Goal: Task Accomplishment & Management: Manage account settings

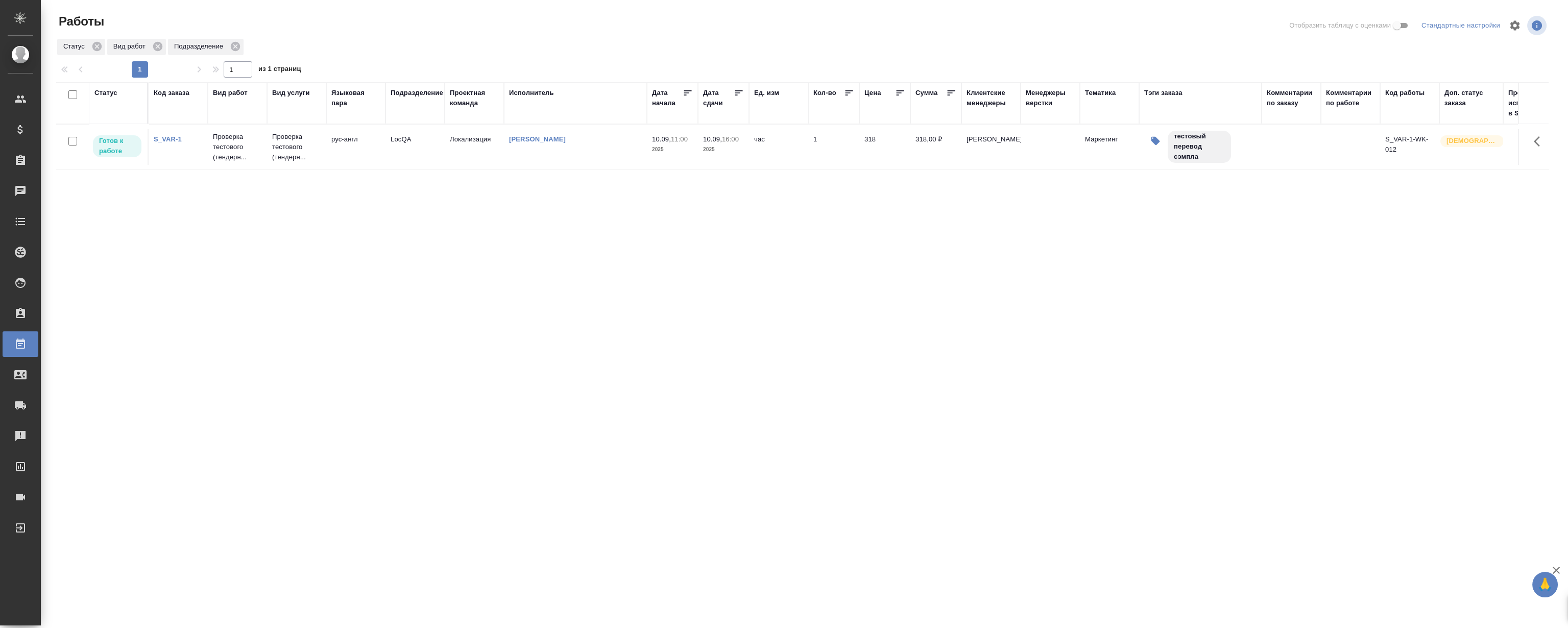
click at [165, 138] on link "S_VAR-1" at bounding box center [168, 139] width 28 height 8
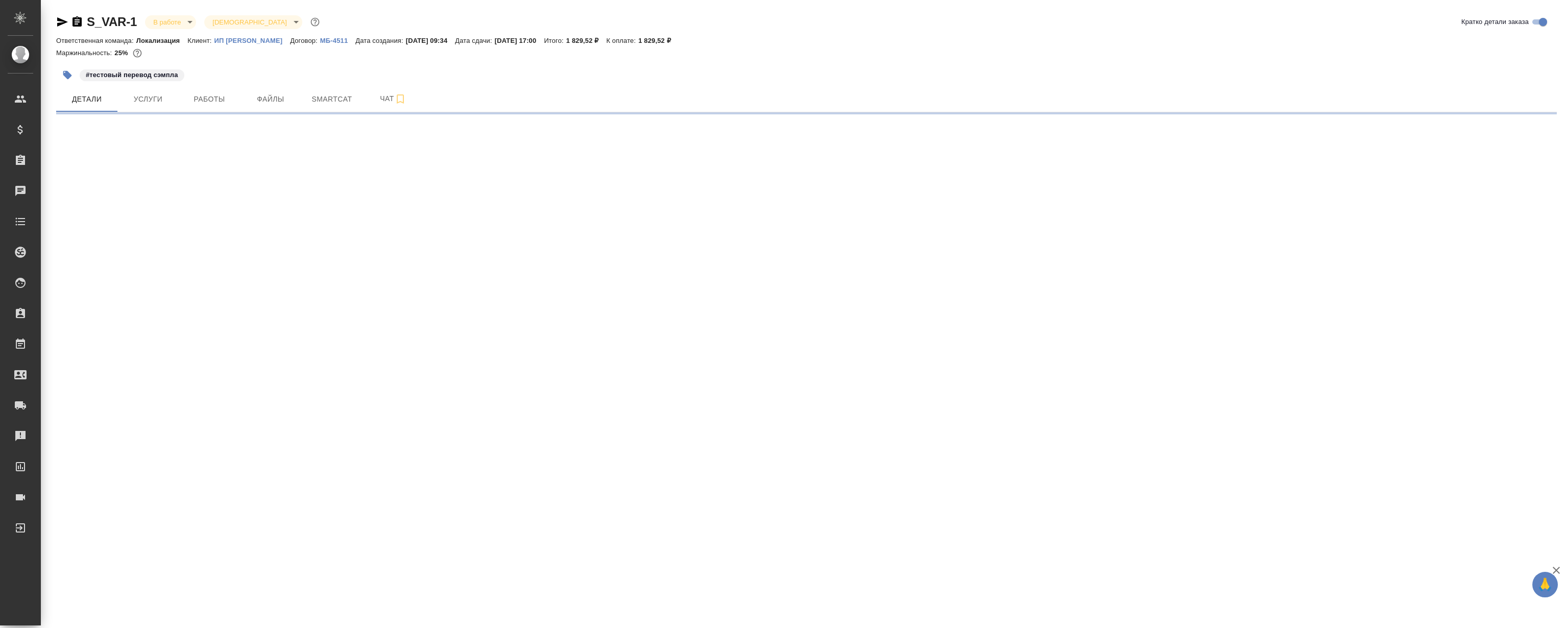
select select "RU"
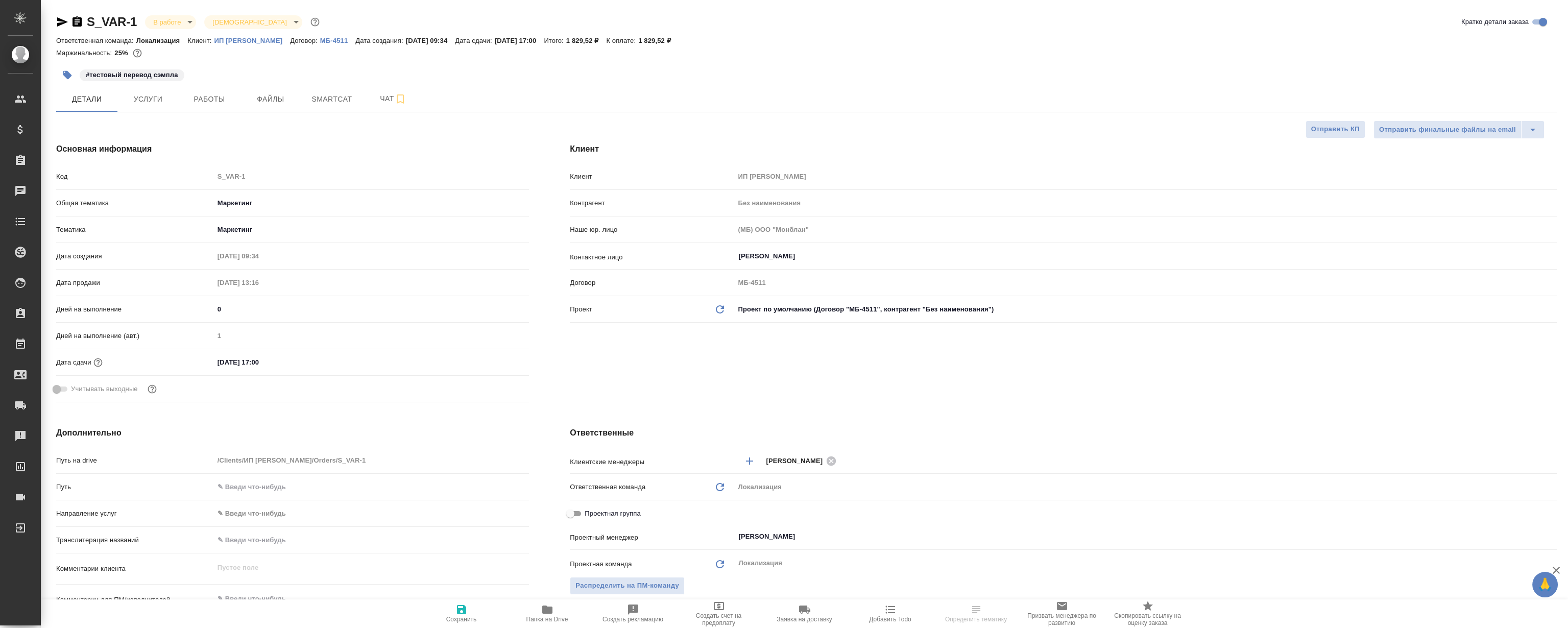
type textarea "x"
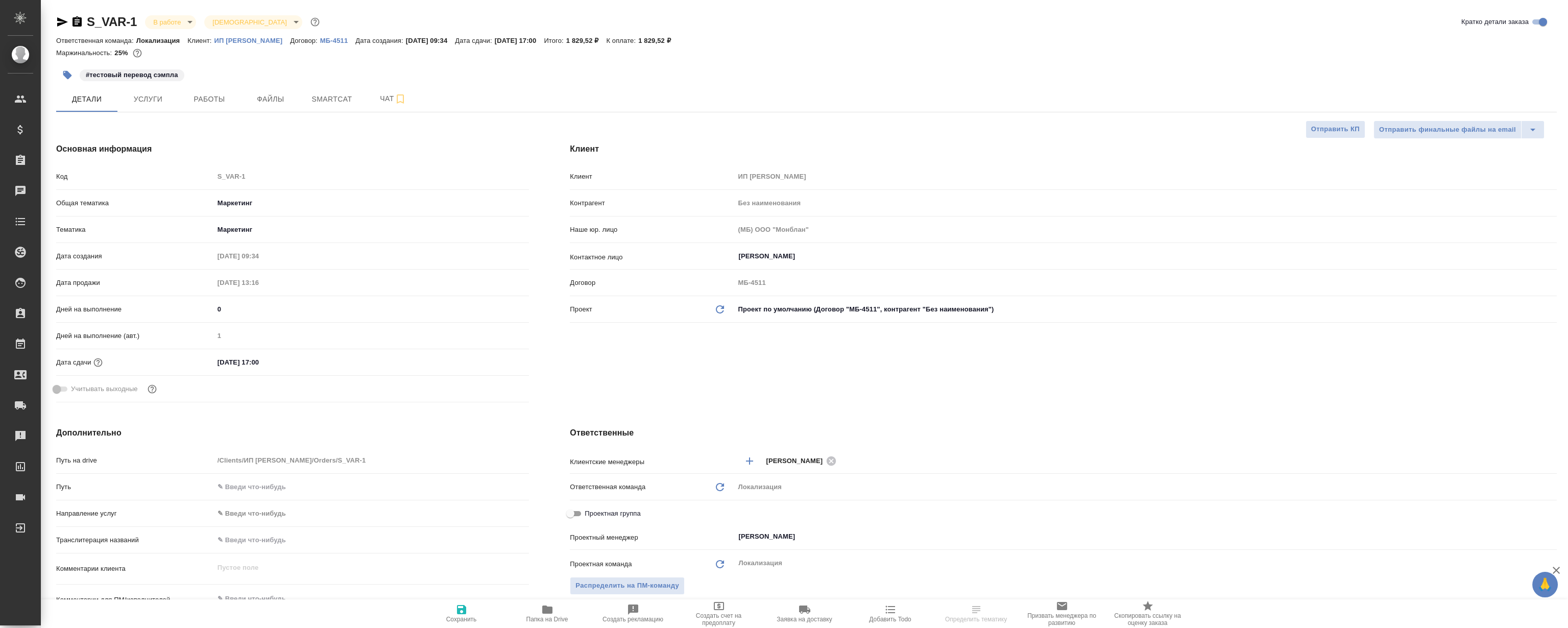
type textarea "x"
click at [344, 99] on span "Smartcat" at bounding box center [331, 99] width 49 height 13
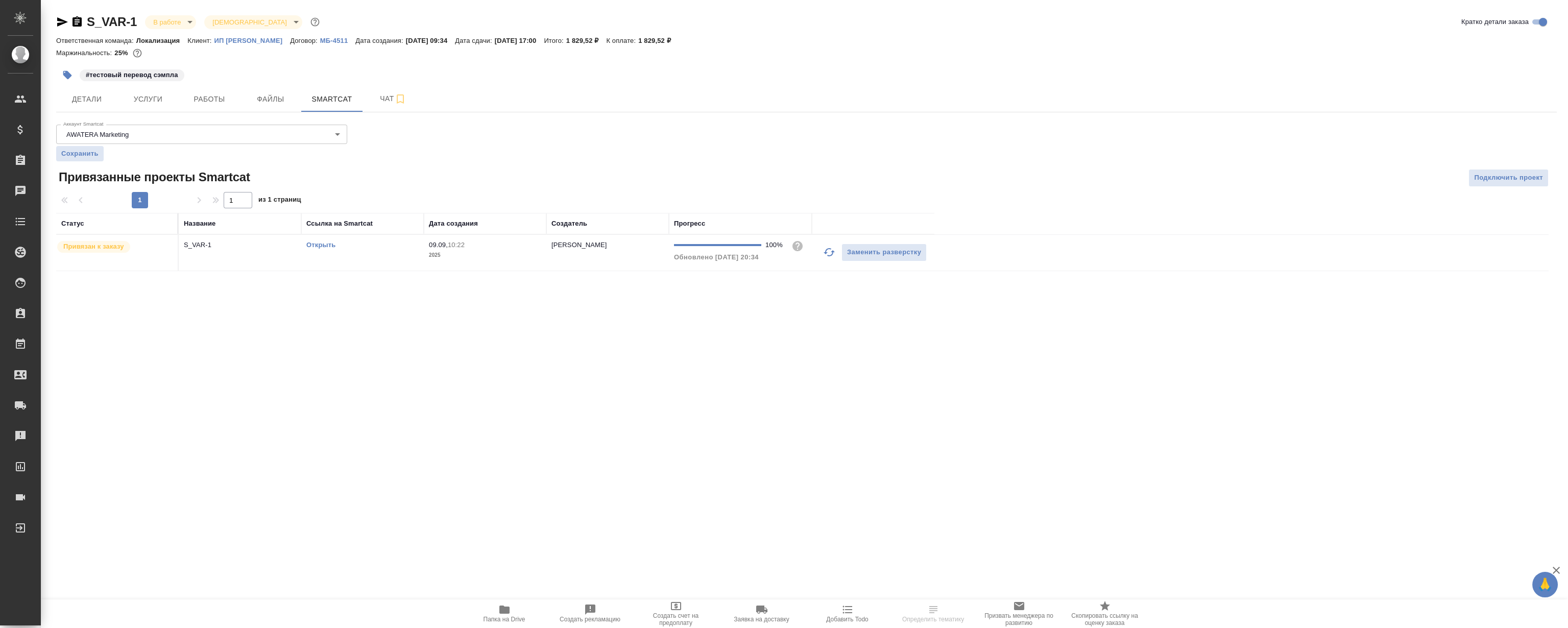
click at [315, 249] on div "Открыть" at bounding box center [363, 245] width 112 height 10
click at [319, 245] on link "Открыть" at bounding box center [321, 244] width 29 height 8
click at [102, 100] on span "Детали" at bounding box center [87, 99] width 49 height 13
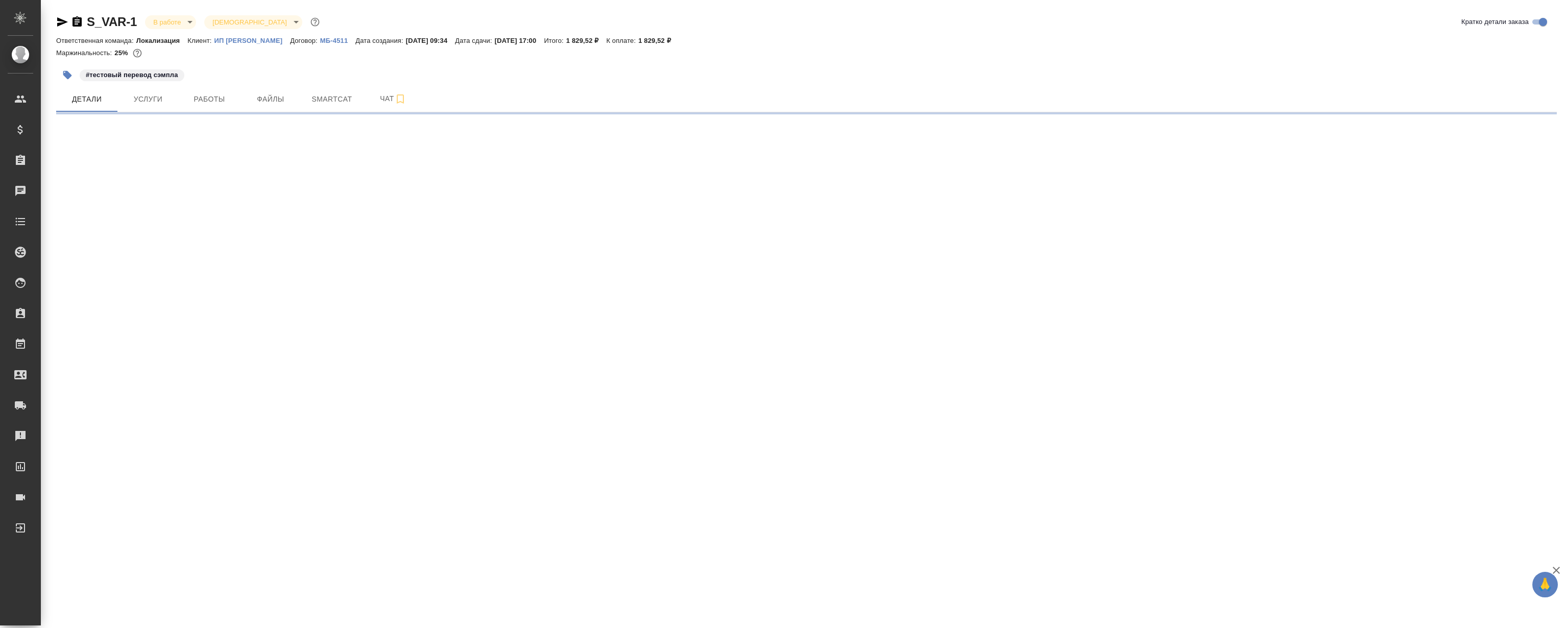
select select "RU"
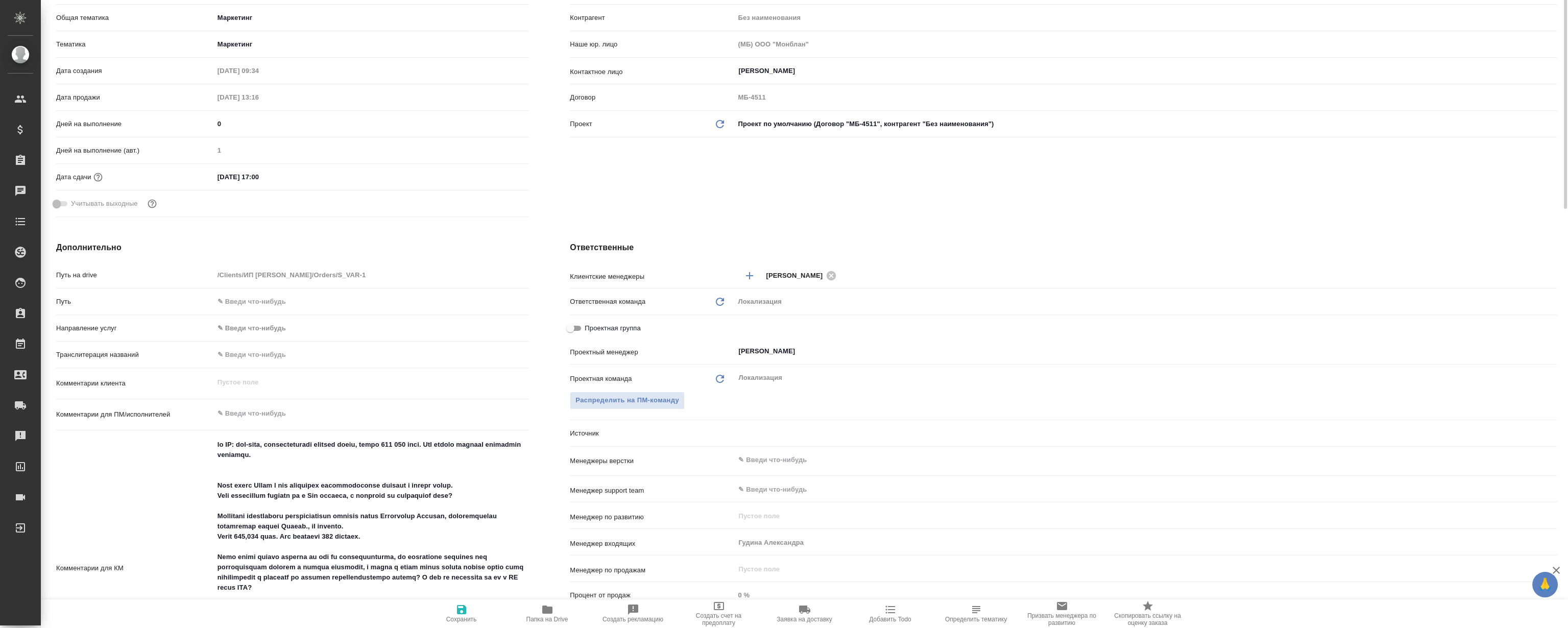
type textarea "x"
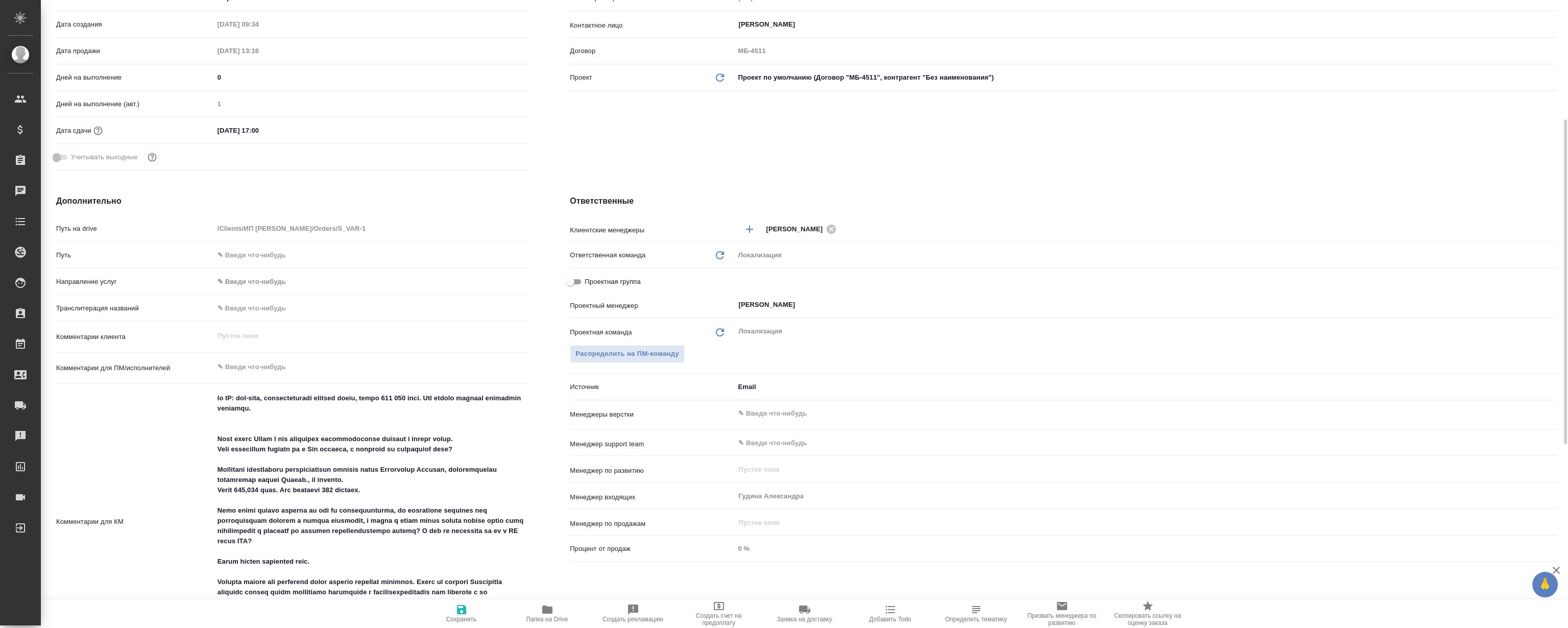
scroll to position [324, 0]
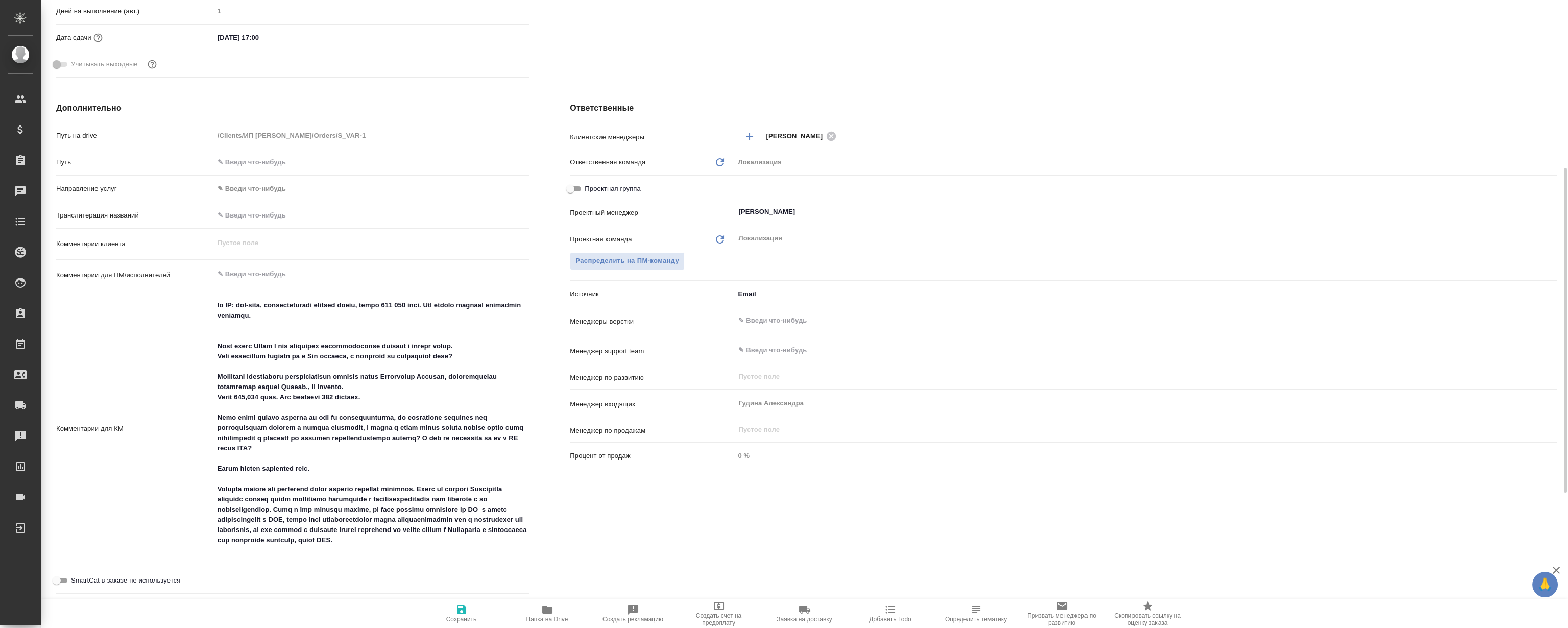
type textarea "x"
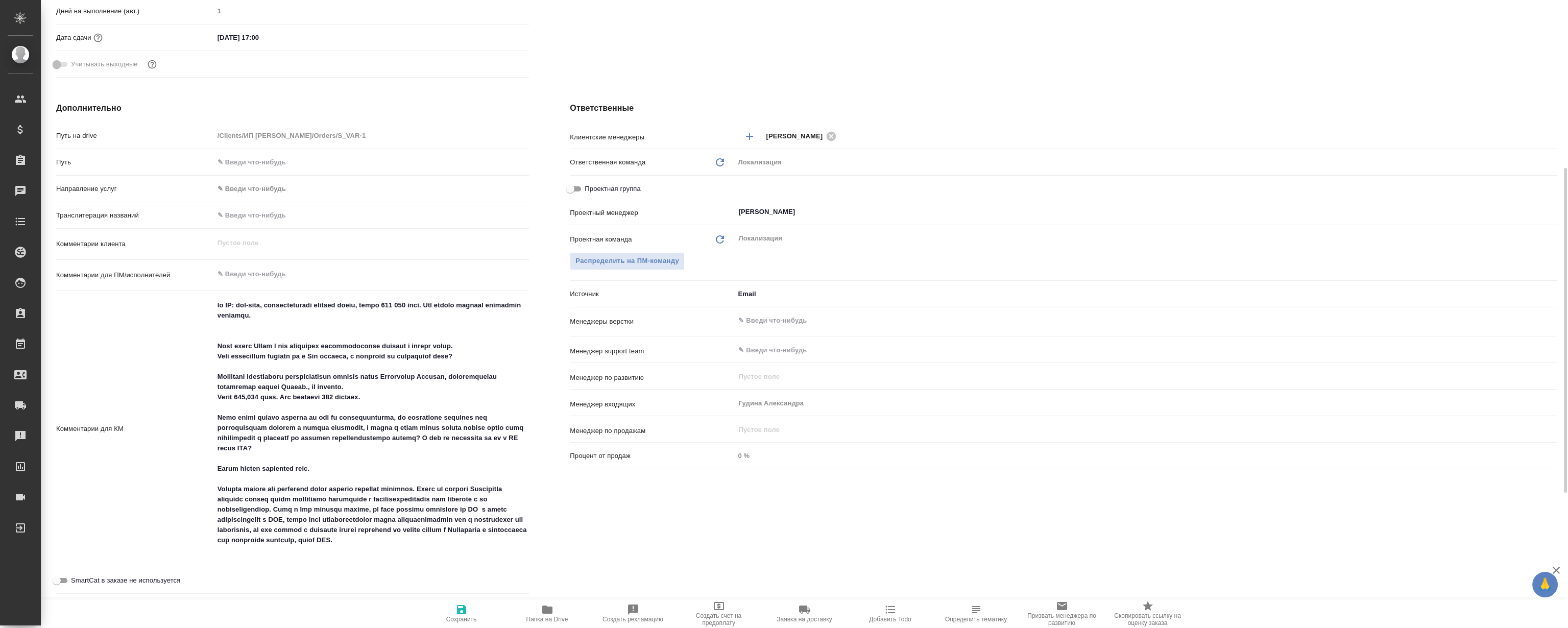
type textarea "x"
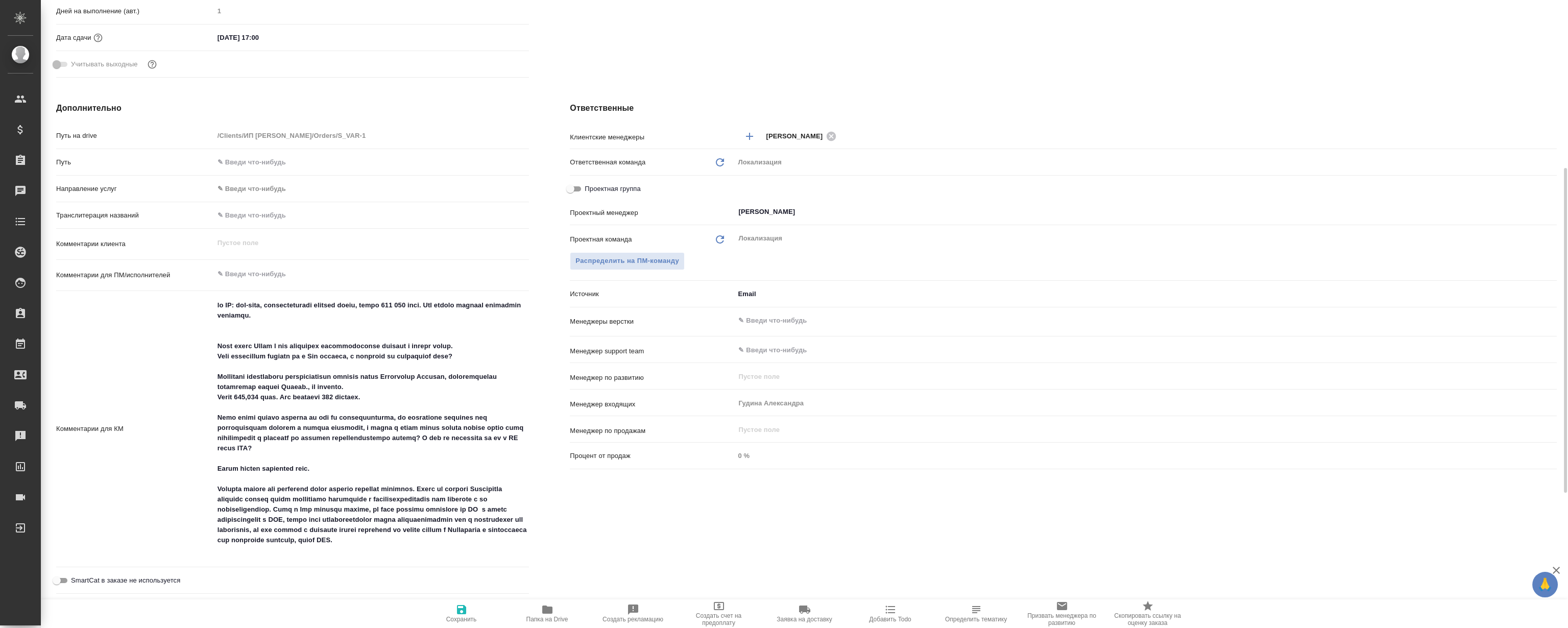
type textarea "x"
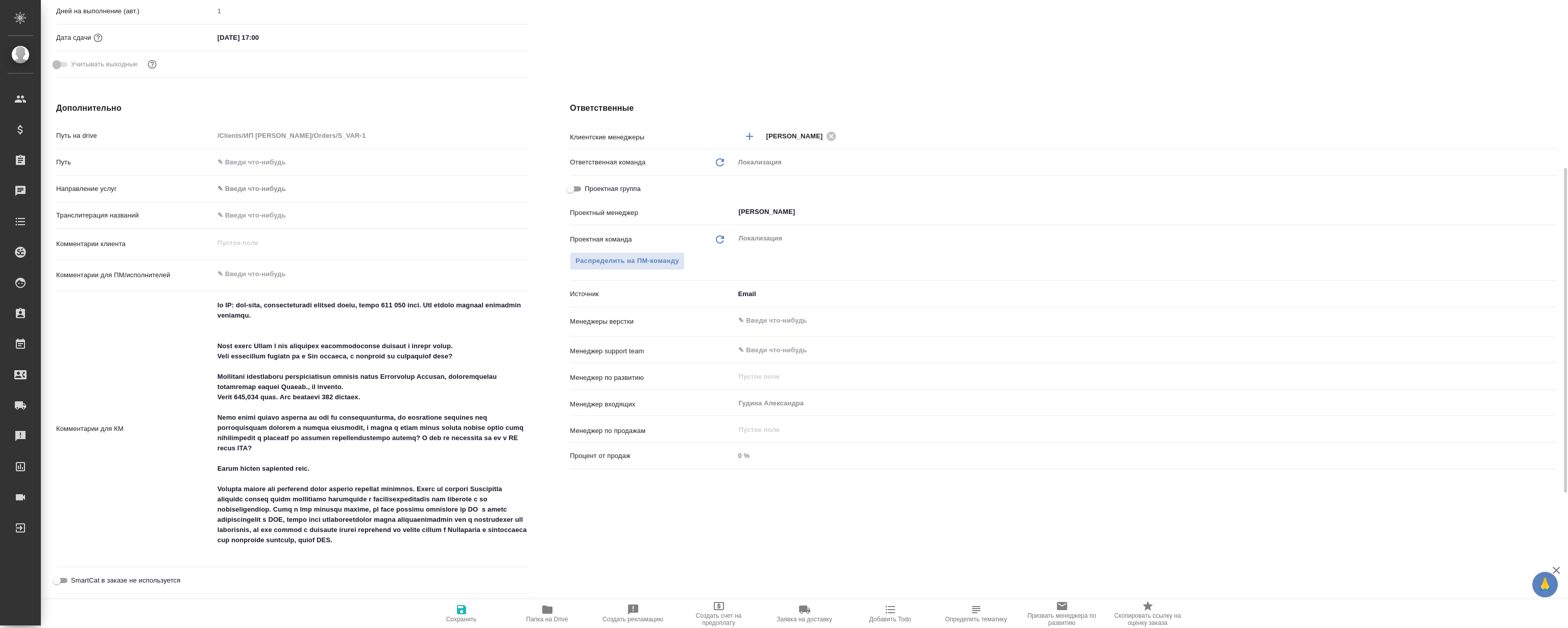
type textarea "x"
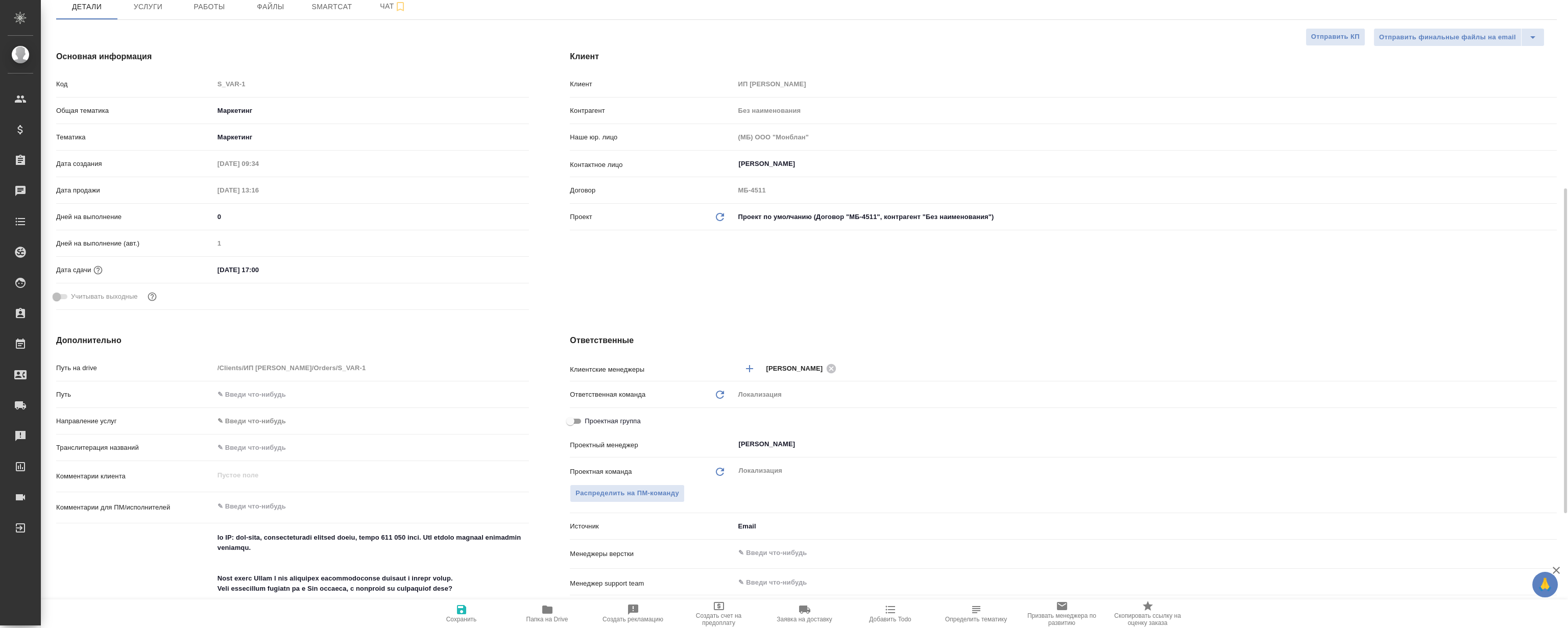
scroll to position [46, 0]
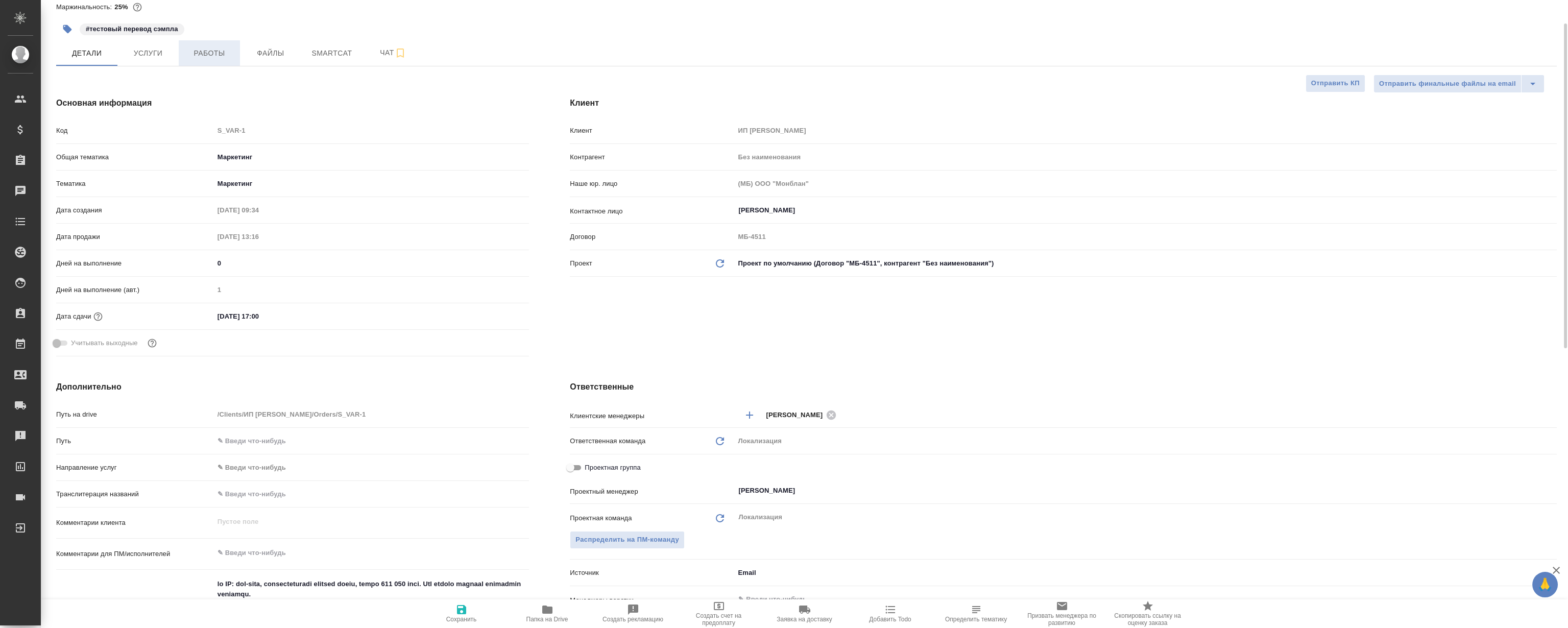
click at [209, 50] on span "Работы" at bounding box center [209, 53] width 49 height 13
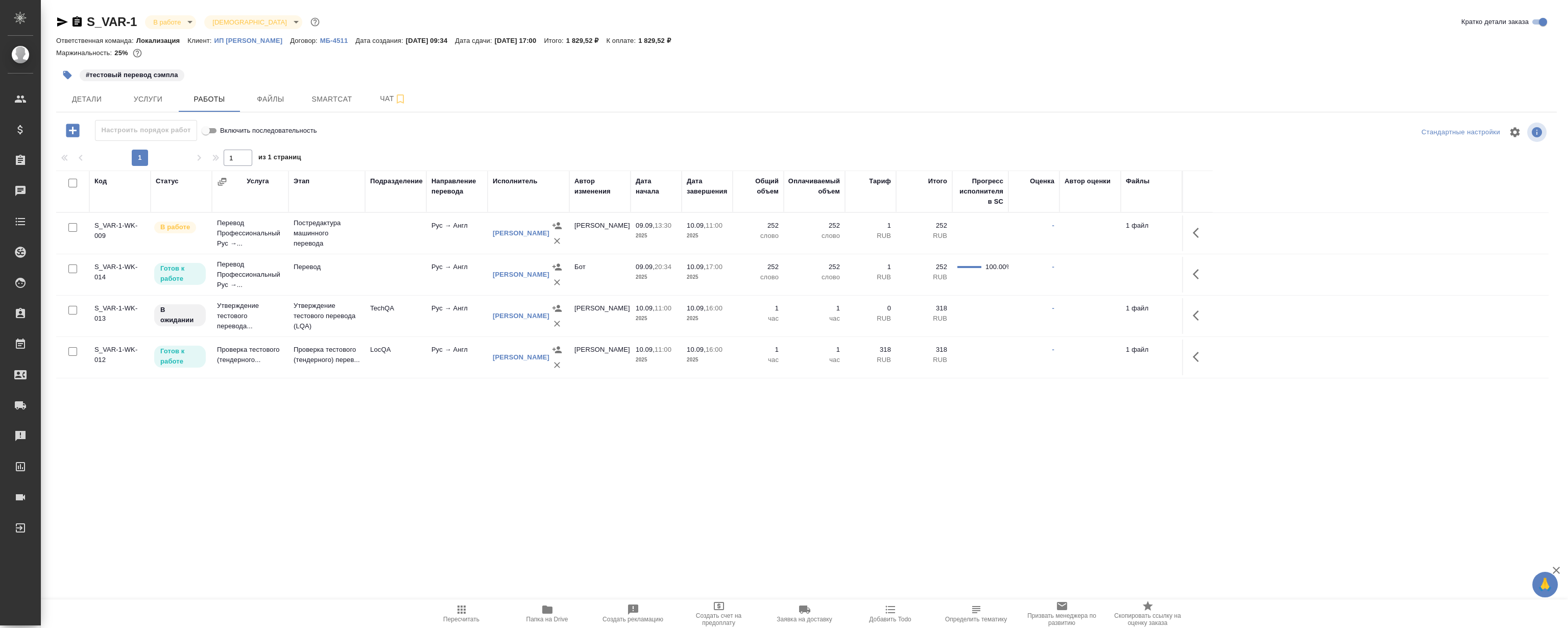
click at [268, 353] on td "Проверка тестового (тендерного..." at bounding box center [250, 357] width 77 height 35
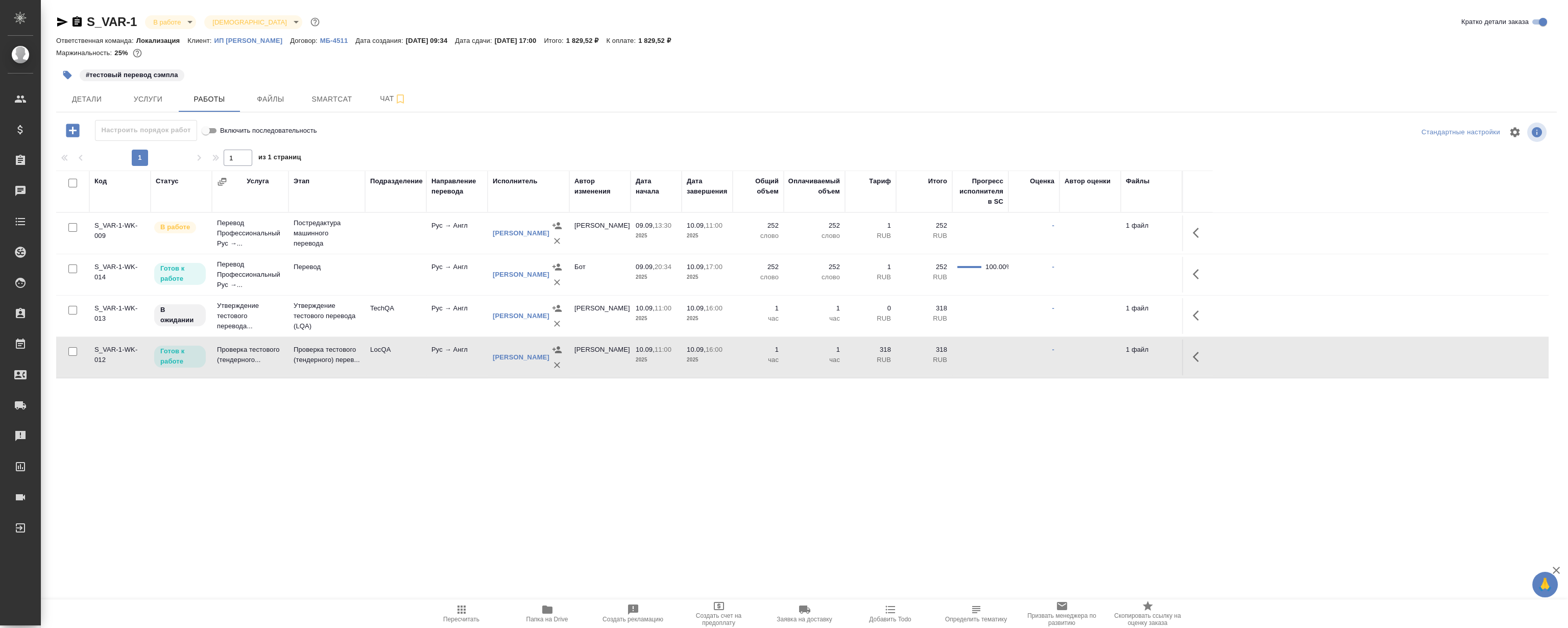
click at [268, 353] on td "Проверка тестового (тендерного..." at bounding box center [250, 357] width 77 height 35
click at [1198, 354] on icon "button" at bounding box center [1198, 356] width 12 height 12
click at [1121, 355] on icon "button" at bounding box center [1123, 356] width 12 height 12
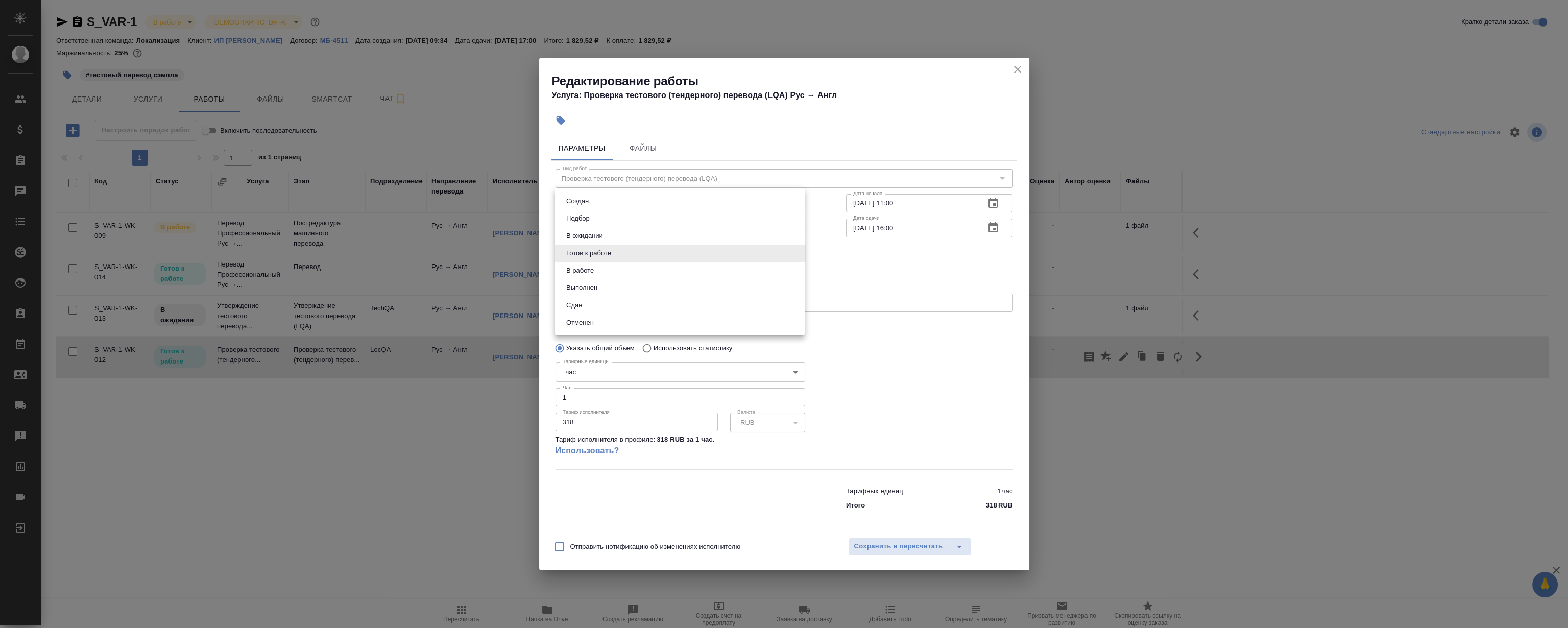
click at [605, 245] on body "🙏 .cls-1 fill:#fff; AWATERA [PERSON_NAME] Спецификации Заказы 0 Чаты Todo Проек…" at bounding box center [784, 314] width 1568 height 628
click at [603, 310] on li "Сдан" at bounding box center [680, 305] width 250 height 17
type input "closed"
click at [906, 548] on span "Сохранить и пересчитать" at bounding box center [898, 546] width 89 height 12
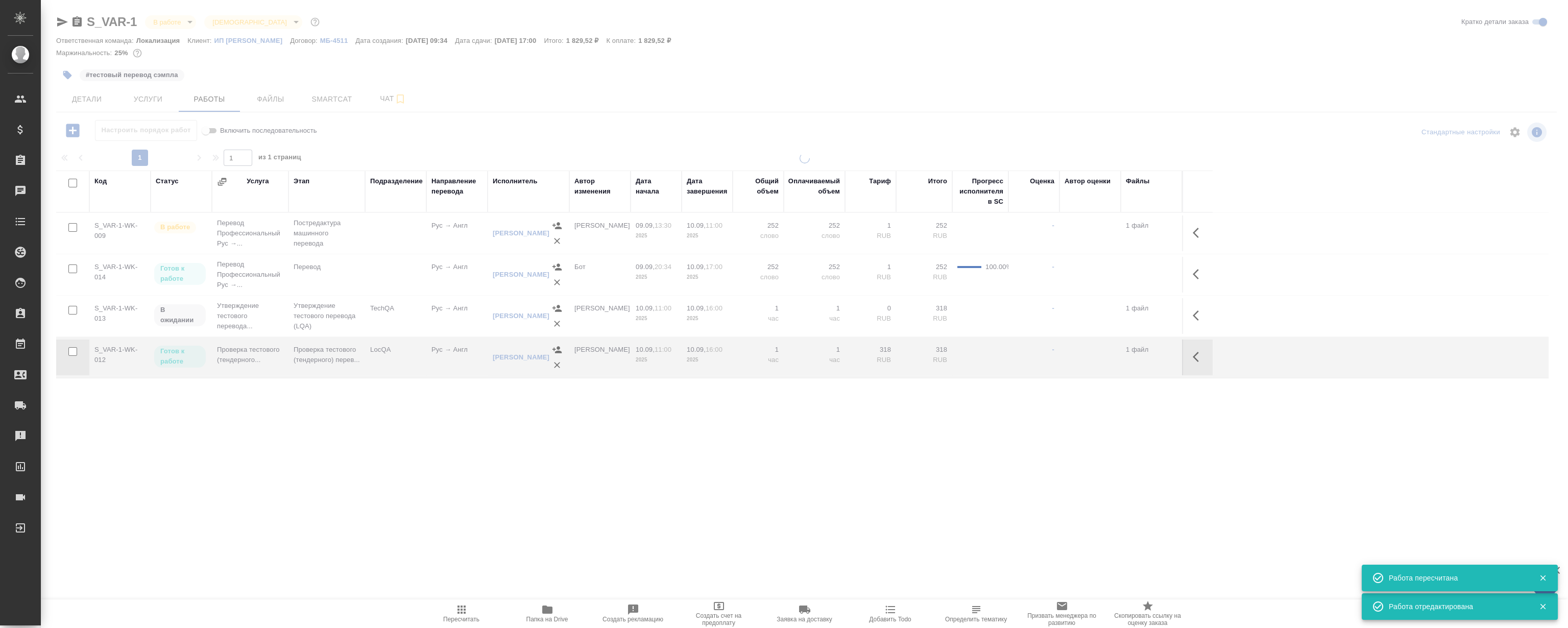
click at [468, 509] on div ".cls-1 fill:#fff; AWATERA [PERSON_NAME] Спецификации Заказы 0 Чаты Todo Проекты…" at bounding box center [784, 314] width 1568 height 628
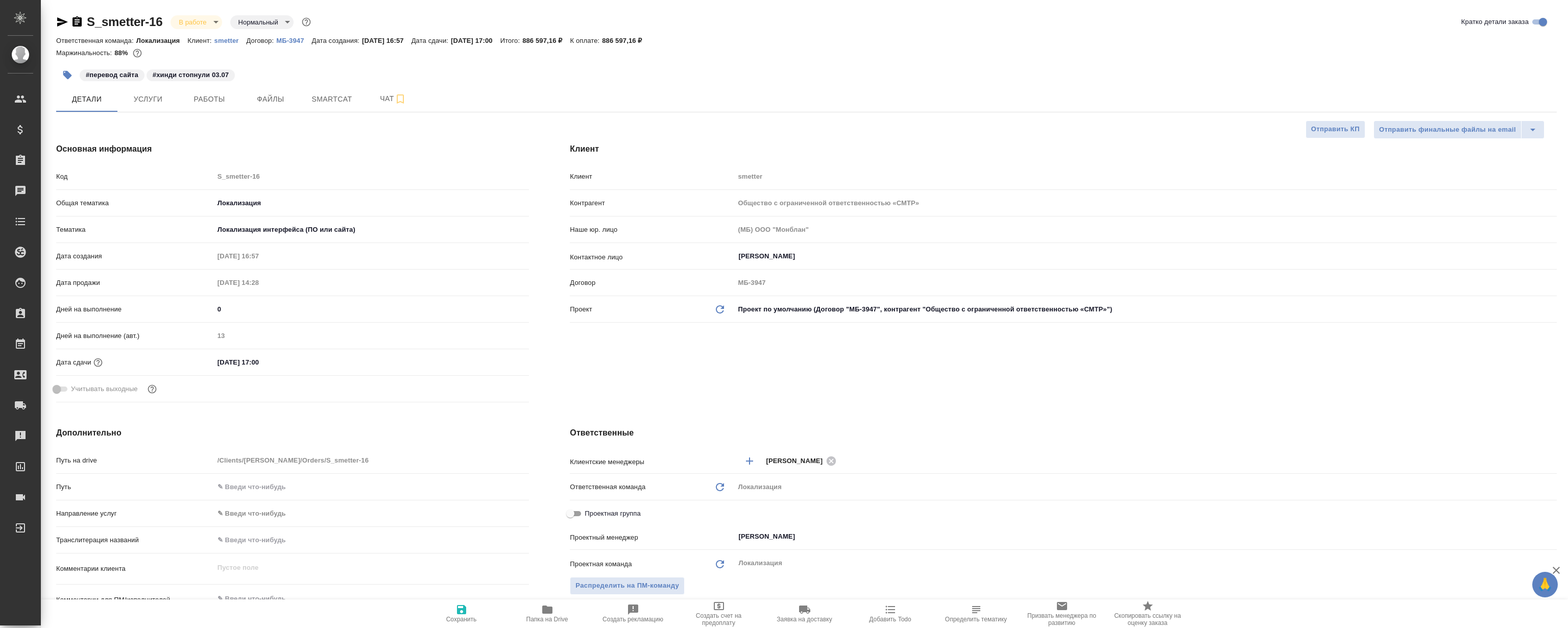
select select "RU"
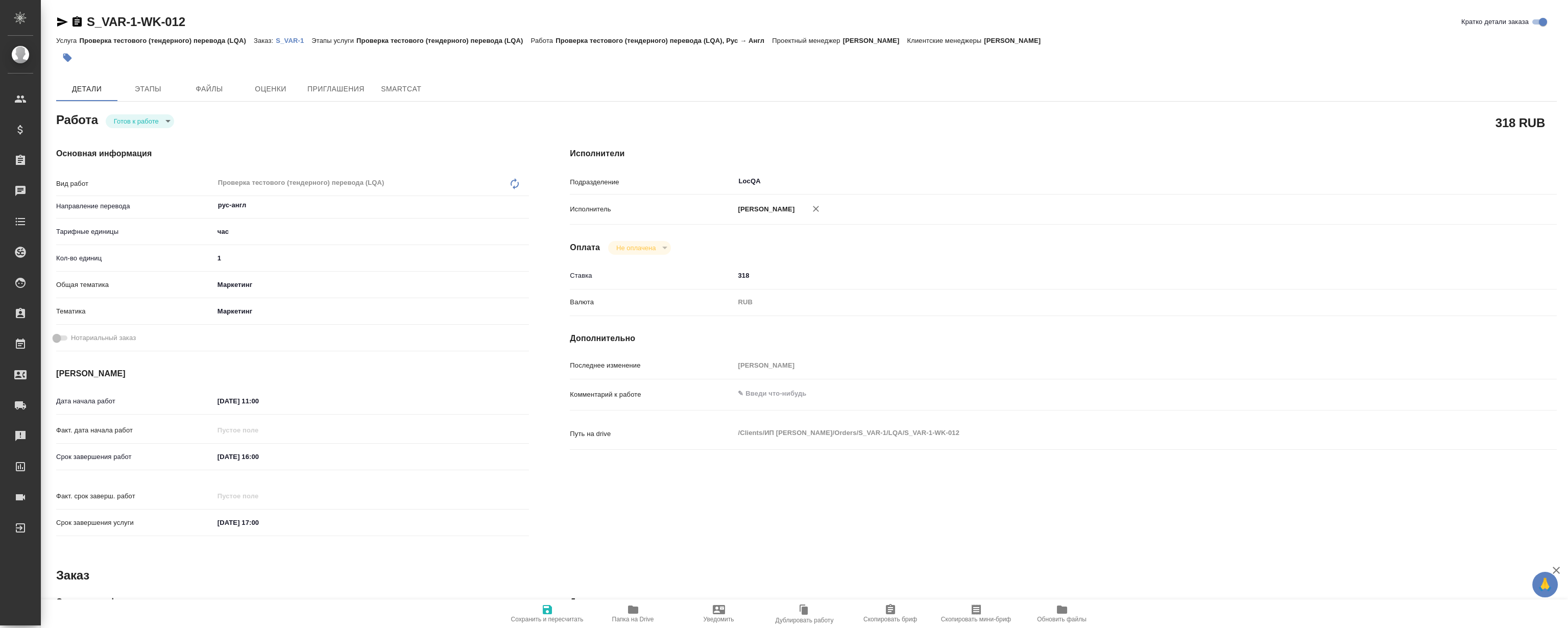
type textarea "x"
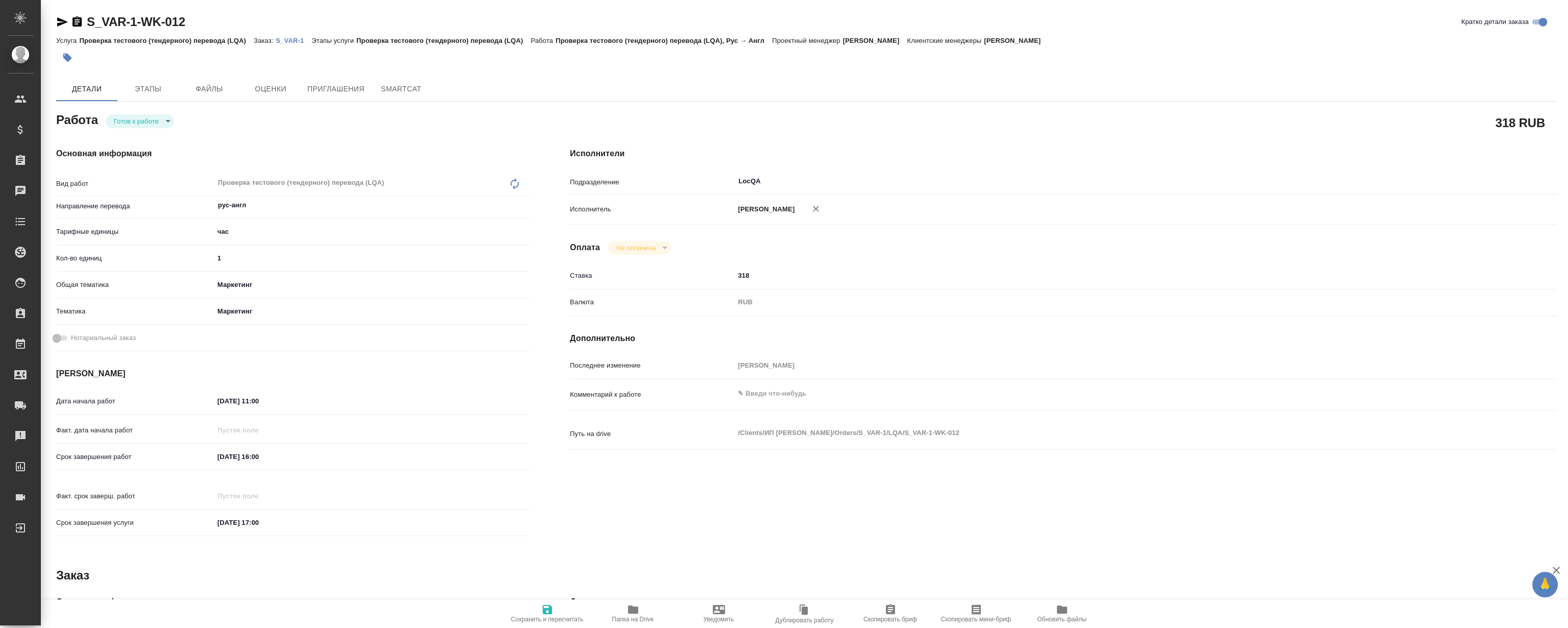
type textarea "x"
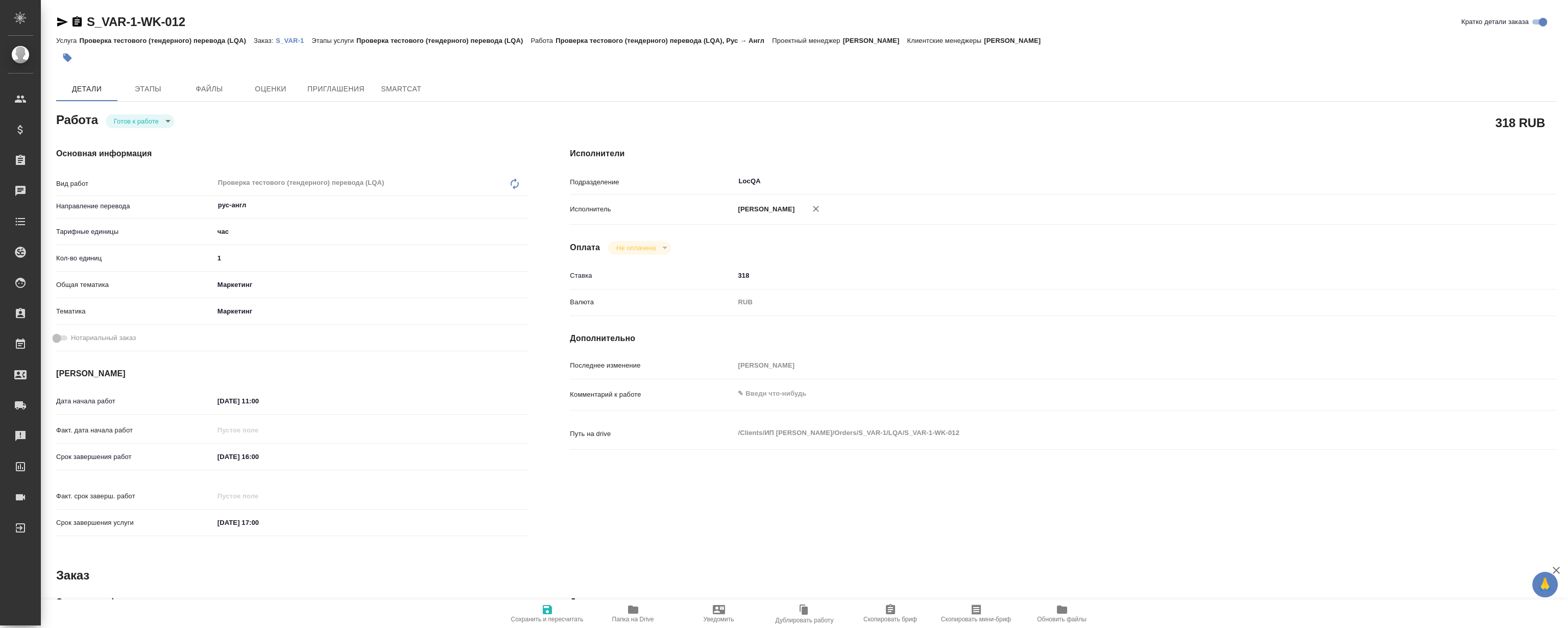
type textarea "x"
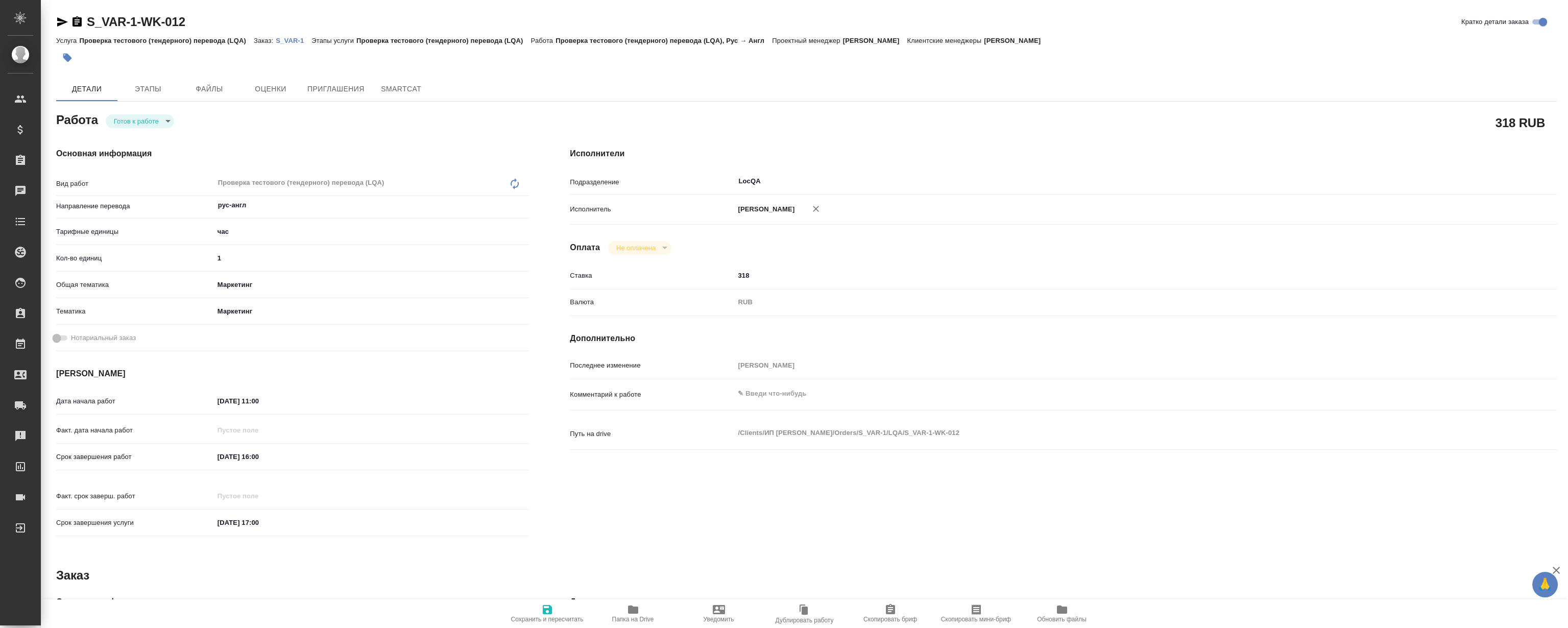
type textarea "x"
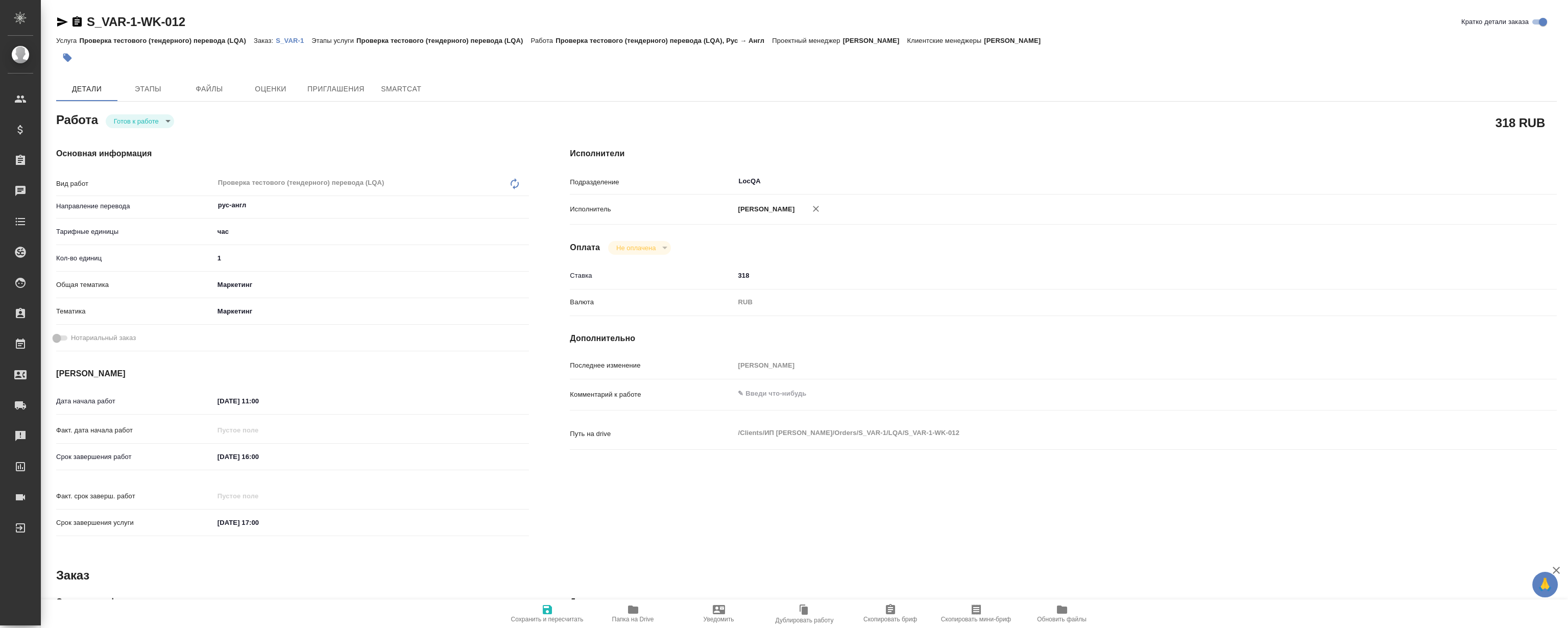
type textarea "x"
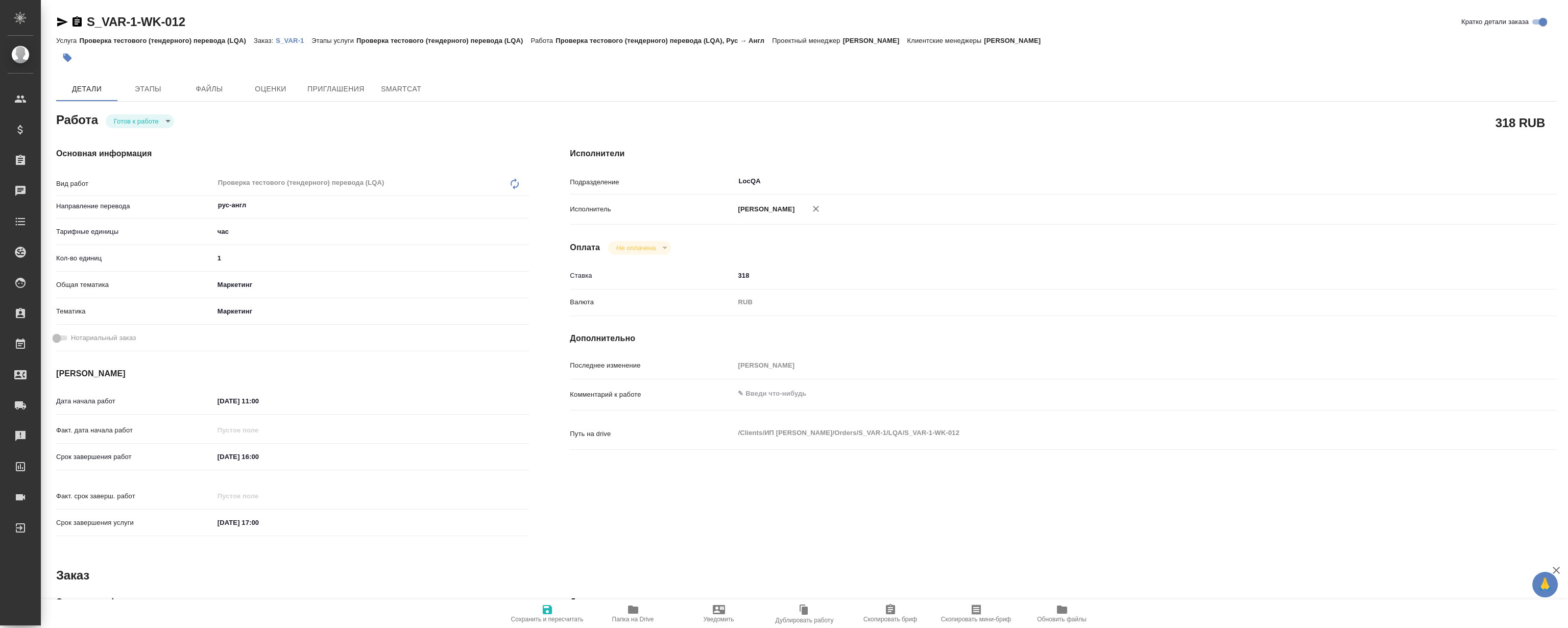
click at [648, 608] on span "Папка на Drive" at bounding box center [633, 612] width 74 height 19
type textarea "x"
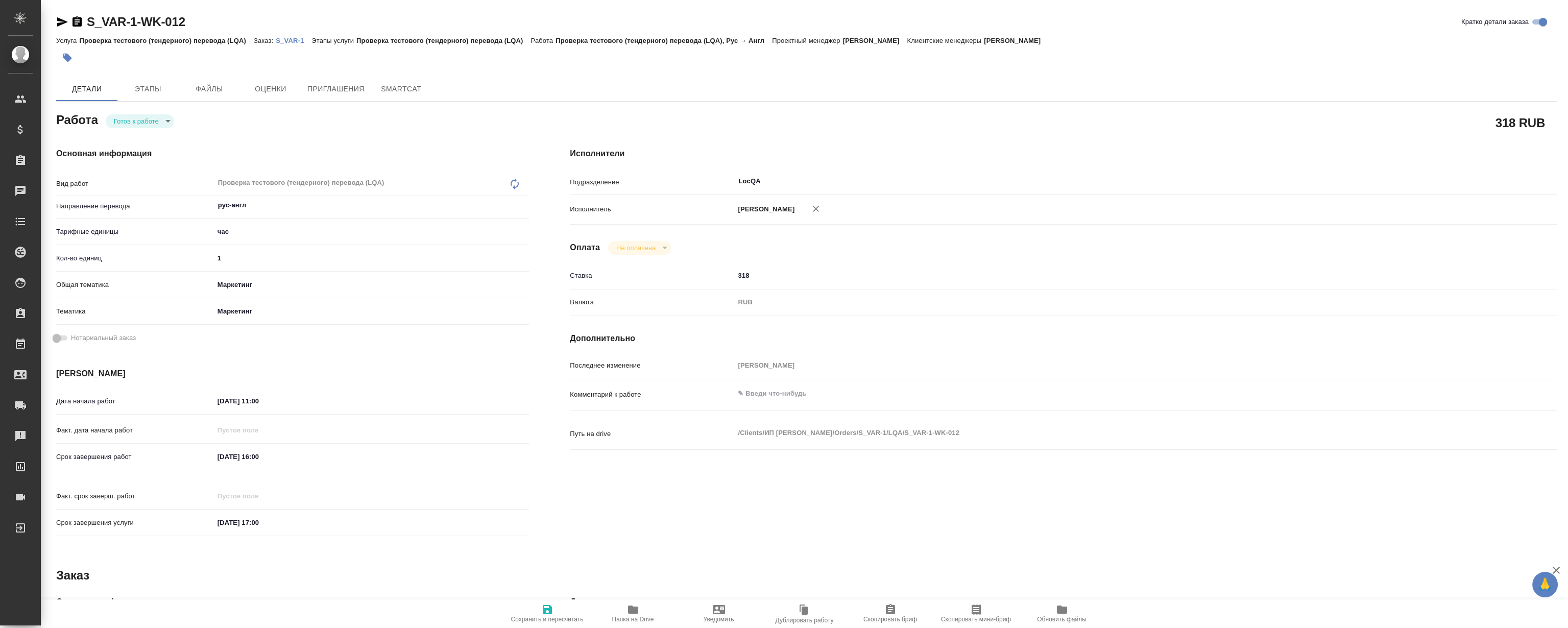
type textarea "x"
